Goal: Information Seeking & Learning: Learn about a topic

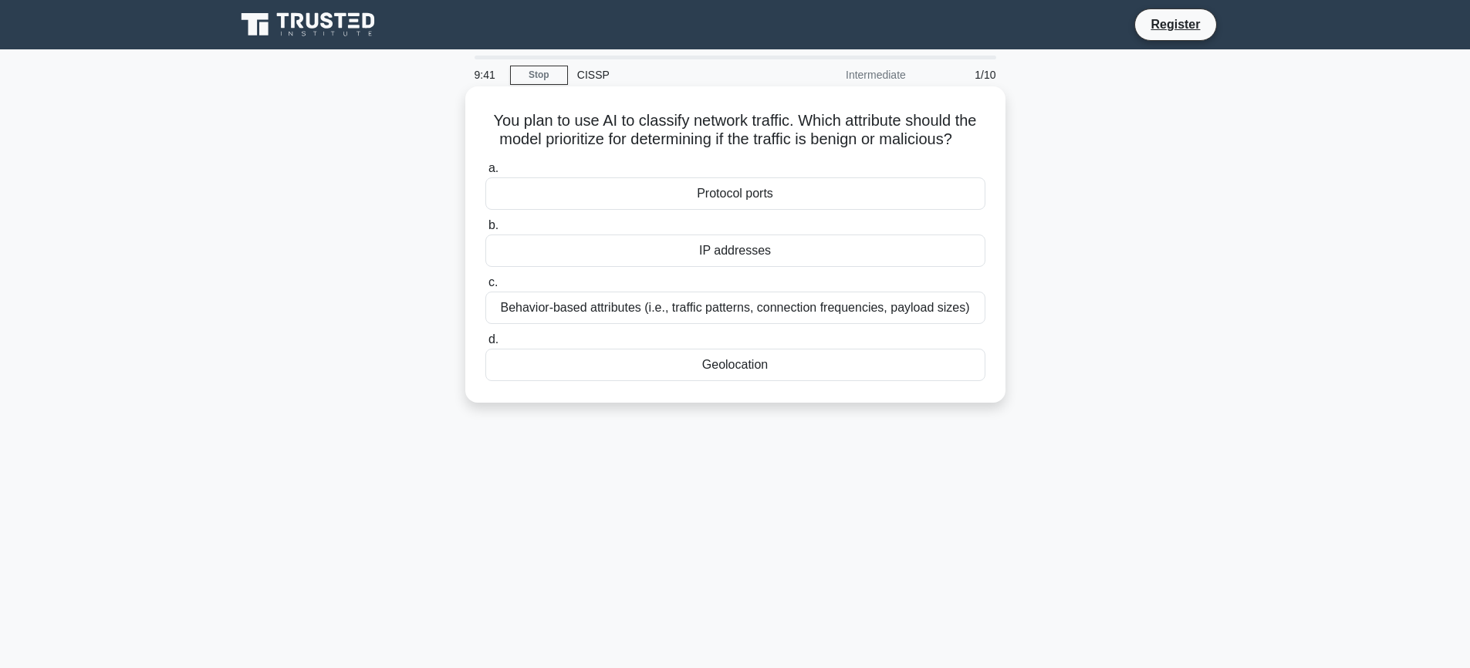
click at [789, 324] on div "Behavior-based attributes (i.e., traffic patterns, connection frequencies, payl…" at bounding box center [735, 308] width 500 height 32
click at [485, 288] on input "c. Behavior-based attributes (i.e., traffic patterns, connection frequencies, p…" at bounding box center [485, 283] width 0 height 10
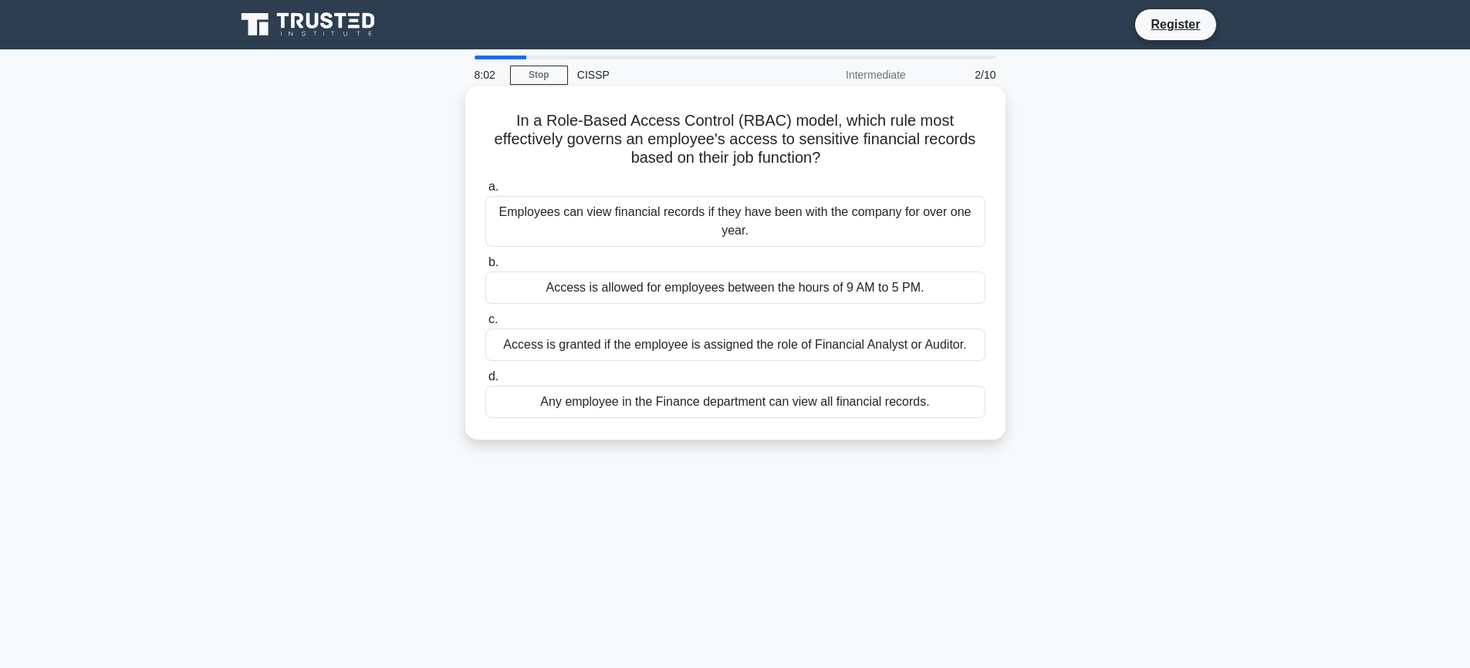
click at [662, 345] on div "Access is granted if the employee is assigned the role of Financial Analyst or …" at bounding box center [735, 345] width 500 height 32
click at [485, 325] on input "c. Access is granted if the employee is assigned the role of Financial Analyst …" at bounding box center [485, 320] width 0 height 10
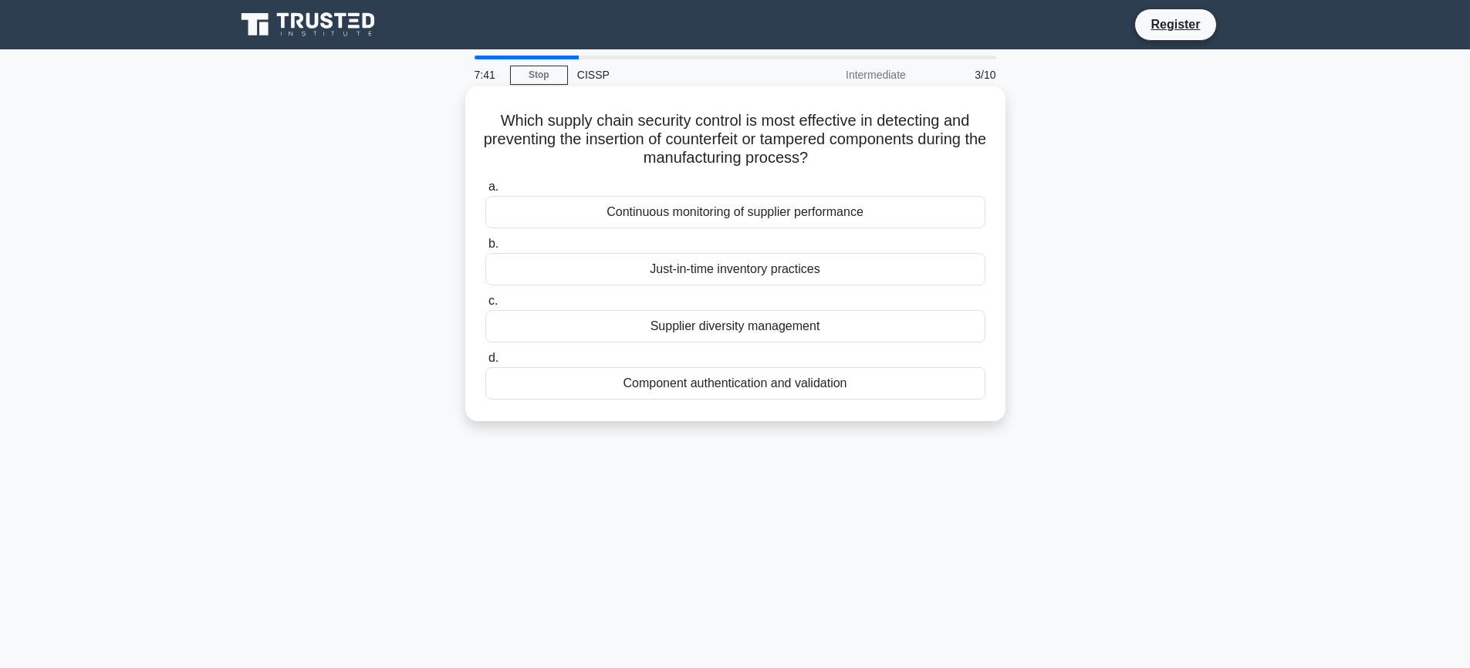
click at [736, 209] on div "Continuous monitoring of supplier performance" at bounding box center [735, 212] width 500 height 32
click at [485, 192] on input "a. Continuous monitoring of supplier performance" at bounding box center [485, 187] width 0 height 10
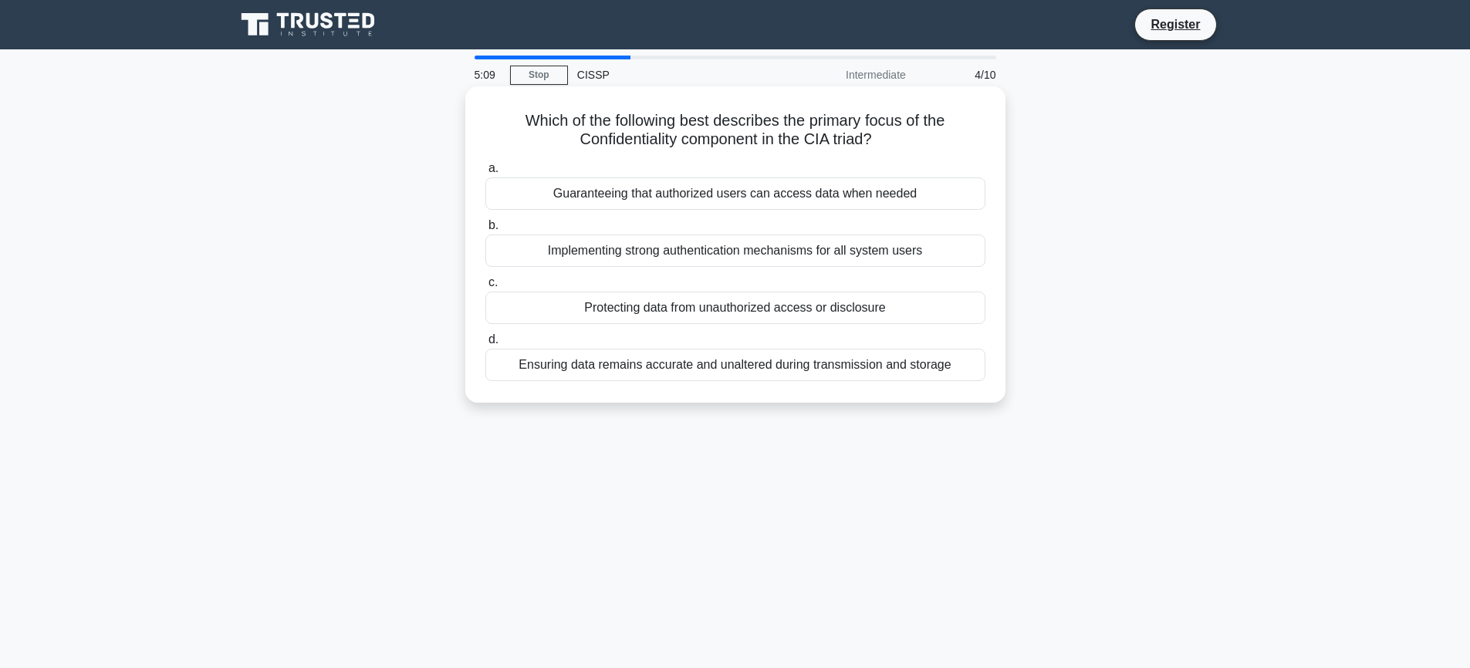
click at [552, 304] on div "Protecting data from unauthorized access or disclosure" at bounding box center [735, 308] width 500 height 32
click at [485, 288] on input "c. Protecting data from unauthorized access or disclosure" at bounding box center [485, 283] width 0 height 10
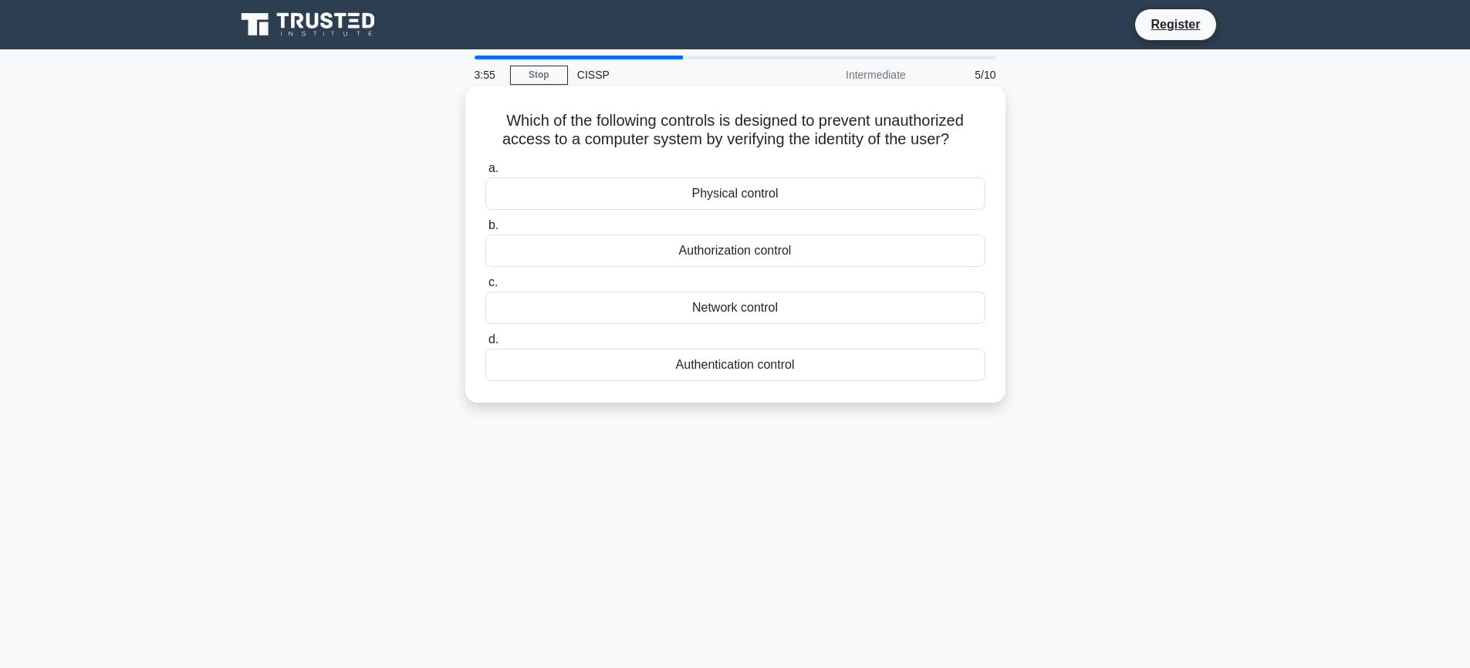
click at [778, 379] on div "Authentication control" at bounding box center [735, 365] width 500 height 32
click at [485, 345] on input "d. Authentication control" at bounding box center [485, 340] width 0 height 10
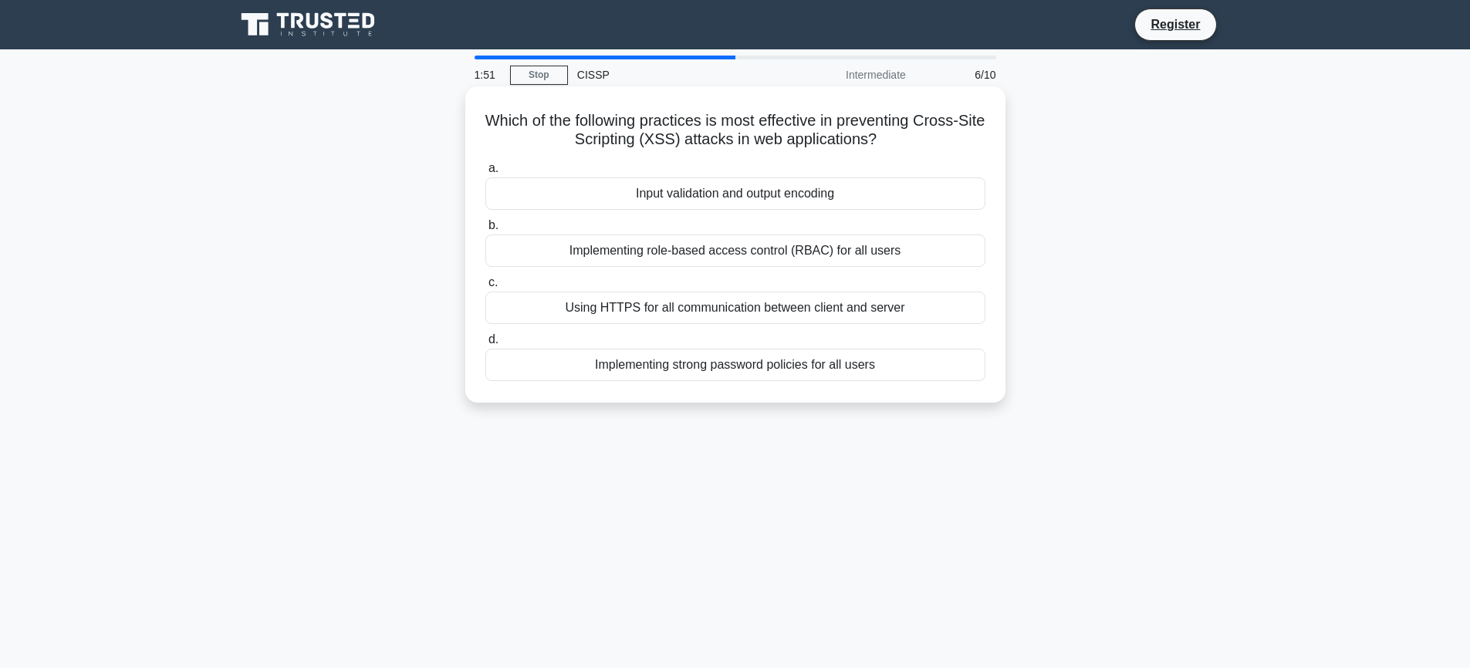
click at [714, 205] on div "Input validation and output encoding" at bounding box center [735, 193] width 500 height 32
click at [485, 174] on input "a. Input validation and output encoding" at bounding box center [485, 169] width 0 height 10
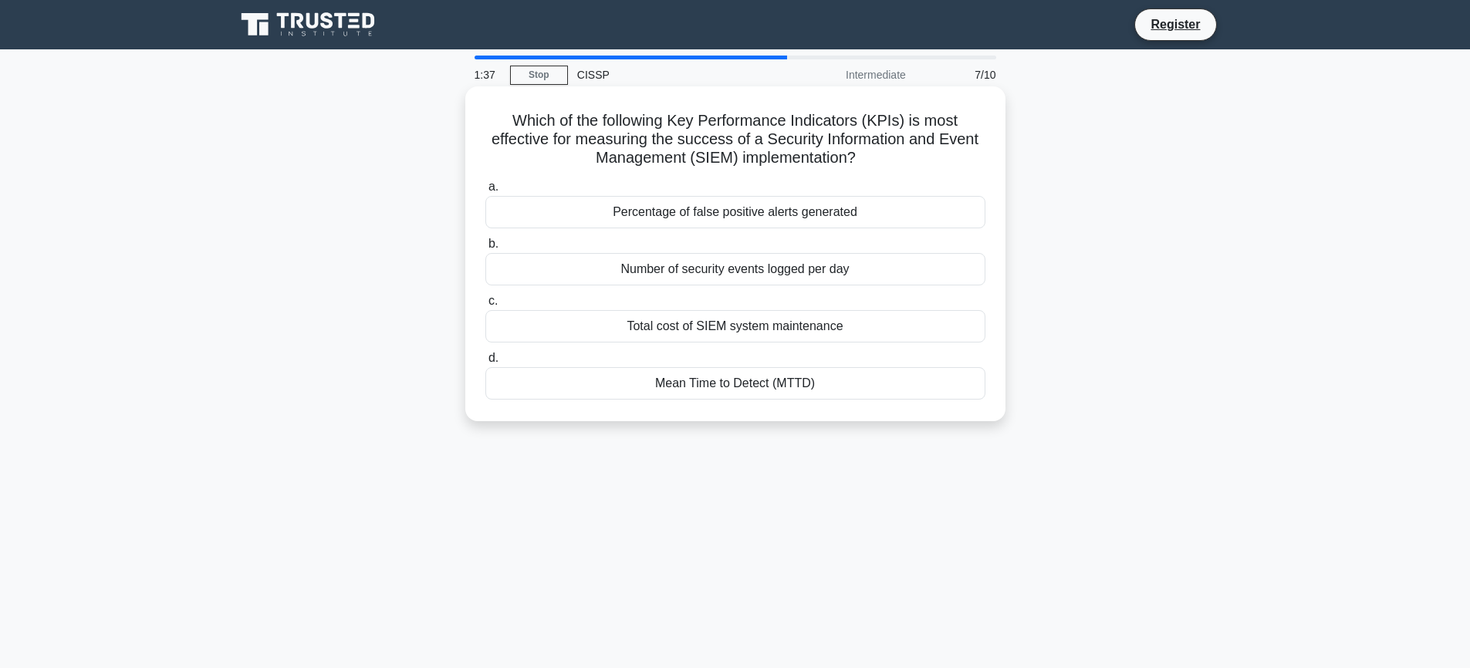
click at [601, 215] on div "Percentage of false positive alerts generated" at bounding box center [735, 212] width 500 height 32
click at [485, 192] on input "a. Percentage of false positive alerts generated" at bounding box center [485, 187] width 0 height 10
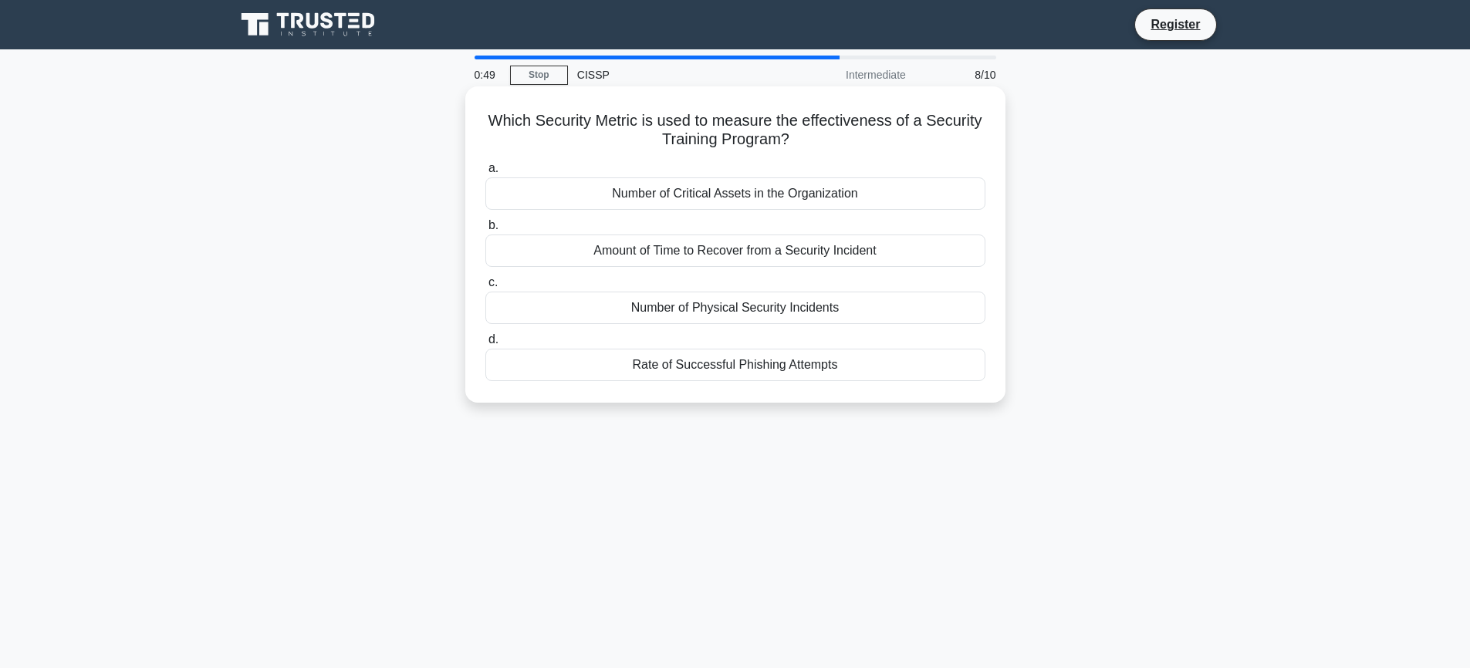
click at [711, 370] on div "Rate of Successful Phishing Attempts" at bounding box center [735, 365] width 500 height 32
click at [485, 345] on input "d. Rate of Successful Phishing Attempts" at bounding box center [485, 340] width 0 height 10
